Goal: Information Seeking & Learning: Learn about a topic

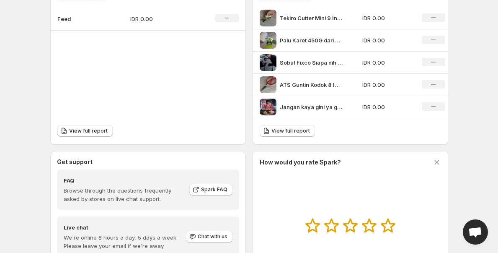
scroll to position [317, 0]
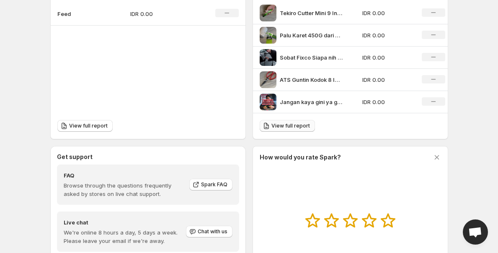
click at [285, 127] on span "View full report" at bounding box center [291, 125] width 39 height 7
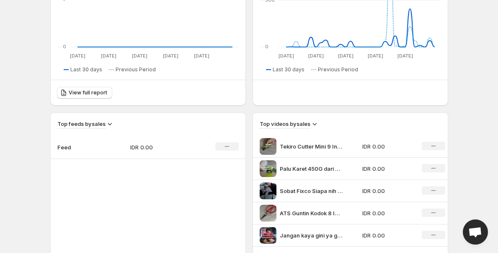
scroll to position [167, 0]
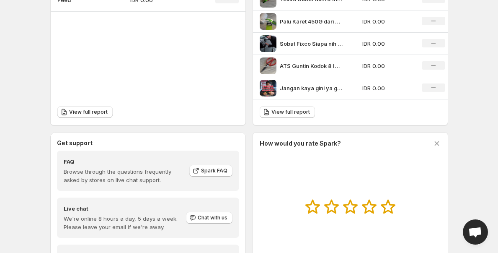
scroll to position [344, 0]
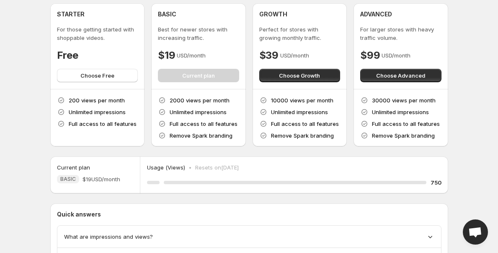
scroll to position [94, 0]
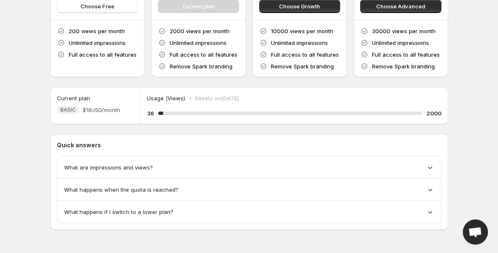
click at [305, 163] on div "What are impressions and views?" at bounding box center [249, 167] width 371 height 8
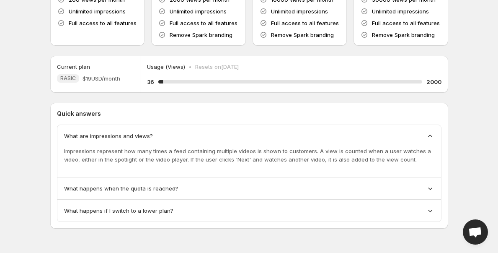
click at [318, 188] on div "What happens when the quota is reached?" at bounding box center [249, 188] width 371 height 8
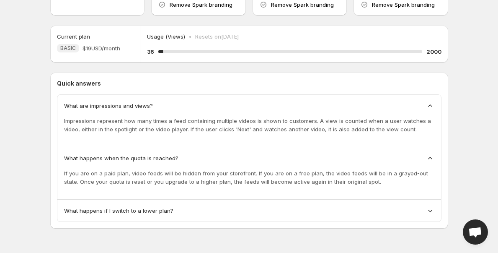
click at [326, 208] on div "What happens if I switch to a lower plan?" at bounding box center [249, 210] width 371 height 8
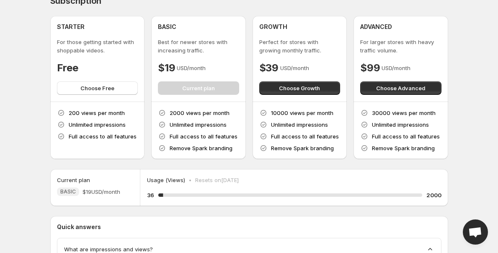
scroll to position [22, 0]
